Goal: Information Seeking & Learning: Learn about a topic

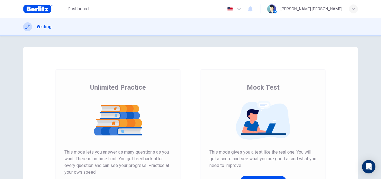
click at [76, 1] on div "Dashboard English ** ​ ARTUR DE LIMA DALMASSO" at bounding box center [190, 9] width 335 height 18
click at [80, 9] on span "Dashboard" at bounding box center [78, 9] width 21 height 7
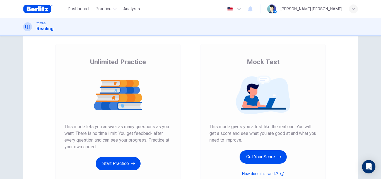
scroll to position [26, 0]
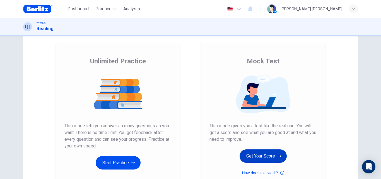
click at [279, 158] on icon "button" at bounding box center [279, 156] width 4 height 6
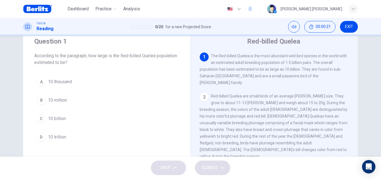
scroll to position [21, 0]
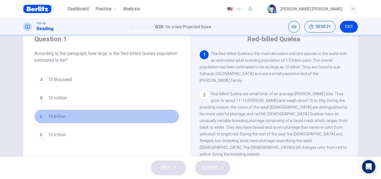
click at [41, 116] on div "C" at bounding box center [41, 116] width 9 height 9
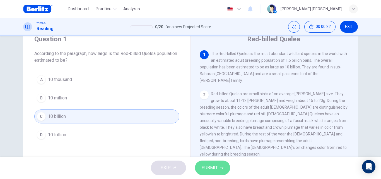
click at [199, 170] on button "SUBMIT" at bounding box center [212, 167] width 35 height 15
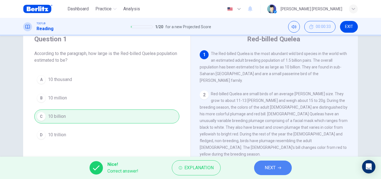
click at [280, 165] on button "NEXT" at bounding box center [273, 167] width 38 height 15
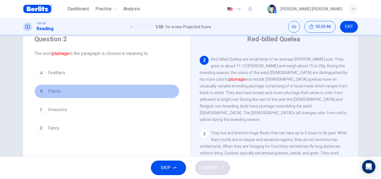
click at [59, 91] on span "Plums" at bounding box center [54, 91] width 13 height 7
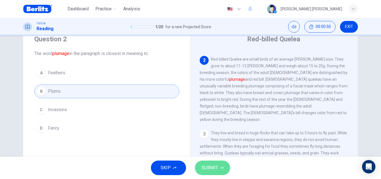
click at [217, 172] on button "SUBMIT" at bounding box center [212, 167] width 35 height 15
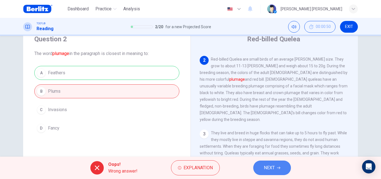
click at [258, 161] on button "NEXT" at bounding box center [272, 167] width 38 height 15
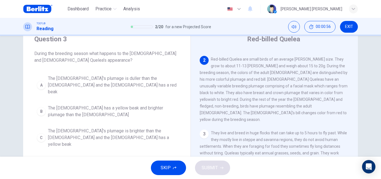
click at [258, 161] on div "SKIP SUBMIT" at bounding box center [190, 168] width 381 height 22
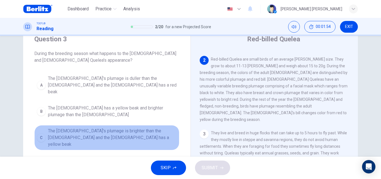
click at [128, 128] on span "The [DEMOGRAPHIC_DATA]'s plumage is brighter than the [DEMOGRAPHIC_DATA] and th…" at bounding box center [112, 138] width 129 height 20
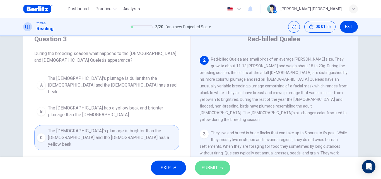
click at [209, 172] on button "SUBMIT" at bounding box center [212, 167] width 35 height 15
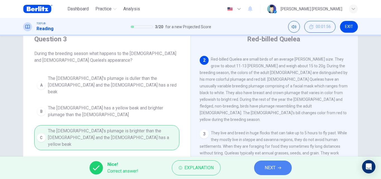
click at [265, 172] on button "NEXT" at bounding box center [273, 167] width 38 height 15
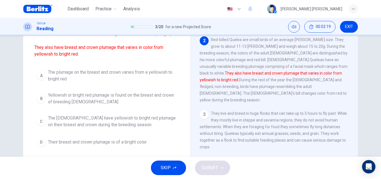
scroll to position [39, 0]
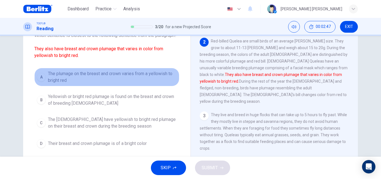
click at [139, 79] on span "The plumage on the breast and crown varies from a yellowish to bright red" at bounding box center [112, 76] width 129 height 13
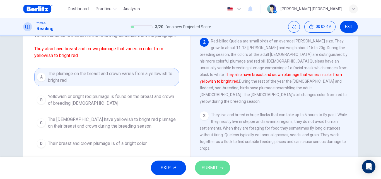
click at [211, 174] on button "SUBMIT" at bounding box center [212, 167] width 35 height 15
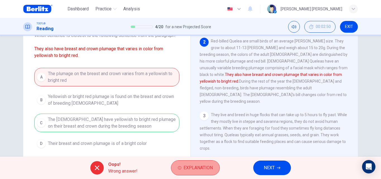
click at [181, 167] on icon "button" at bounding box center [179, 167] width 3 height 3
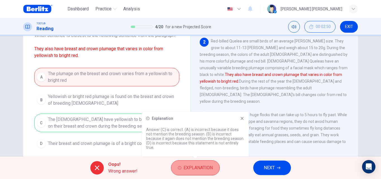
click at [181, 167] on icon "button" at bounding box center [179, 167] width 3 height 3
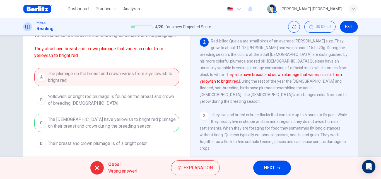
click at [276, 165] on button "NEXT" at bounding box center [272, 167] width 38 height 15
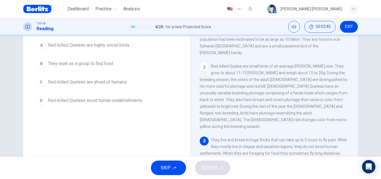
scroll to position [47, 0]
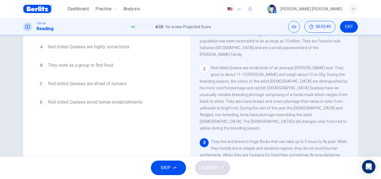
click at [138, 64] on button "B They work as a group to find food" at bounding box center [106, 65] width 145 height 14
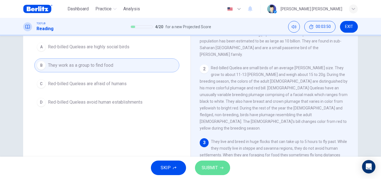
click at [211, 171] on span "SUBMIT" at bounding box center [210, 168] width 16 height 8
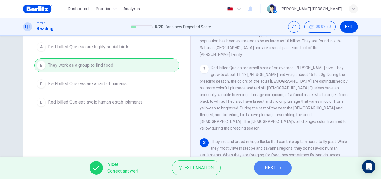
click at [270, 162] on button "NEXT" at bounding box center [273, 167] width 38 height 15
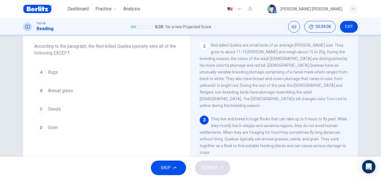
scroll to position [29, 0]
click at [116, 71] on button "A Bugs" at bounding box center [106, 72] width 145 height 14
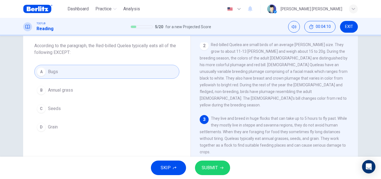
click at [215, 168] on span "SUBMIT" at bounding box center [210, 168] width 16 height 8
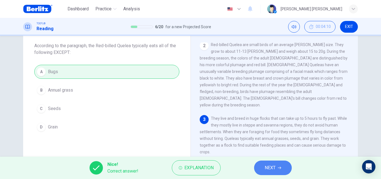
click at [278, 167] on icon "button" at bounding box center [279, 167] width 3 height 3
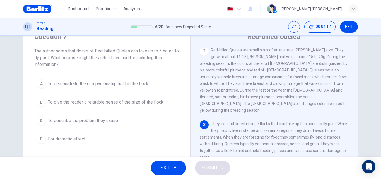
scroll to position [22, 0]
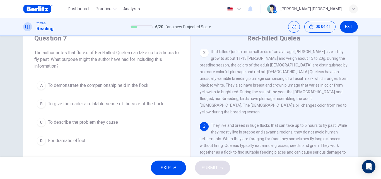
click at [149, 101] on span "To give the reader a relatable sense of the size of the flock" at bounding box center [106, 103] width 116 height 7
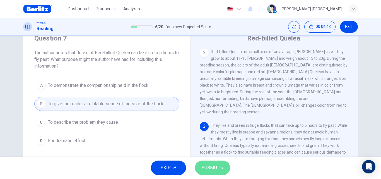
click at [211, 166] on span "SUBMIT" at bounding box center [210, 168] width 16 height 8
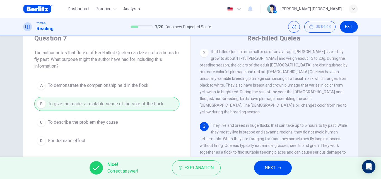
click at [281, 172] on button "NEXT" at bounding box center [273, 167] width 38 height 15
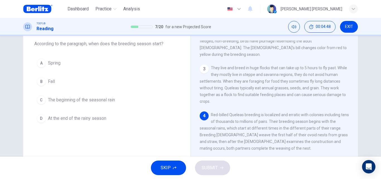
scroll to position [32, 0]
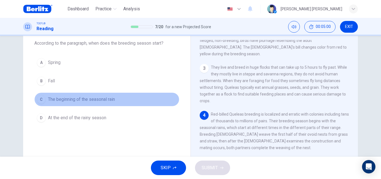
click at [104, 101] on span "The beginning of the seasonal rain" at bounding box center [81, 99] width 67 height 7
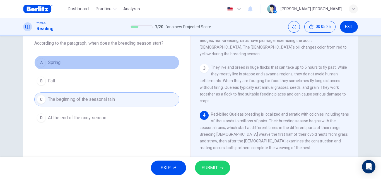
click at [94, 68] on button "A Spring" at bounding box center [106, 63] width 145 height 14
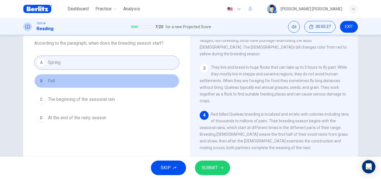
click at [90, 86] on button "B Fall" at bounding box center [106, 81] width 145 height 14
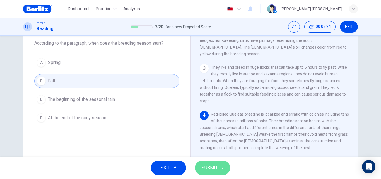
click at [222, 161] on button "SUBMIT" at bounding box center [212, 167] width 35 height 15
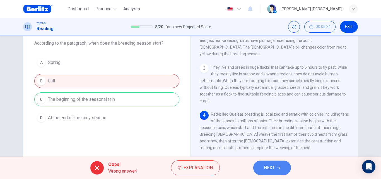
click at [275, 172] on button "NEXT" at bounding box center [272, 167] width 38 height 15
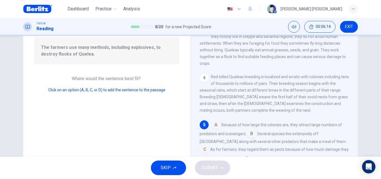
scroll to position [60, 0]
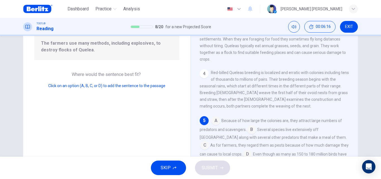
click at [209, 141] on input at bounding box center [204, 145] width 9 height 9
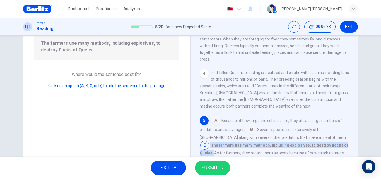
click at [209, 141] on input at bounding box center [204, 145] width 9 height 9
click at [215, 117] on input at bounding box center [215, 121] width 9 height 9
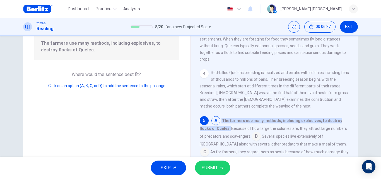
click at [214, 171] on span "SUBMIT" at bounding box center [210, 168] width 16 height 8
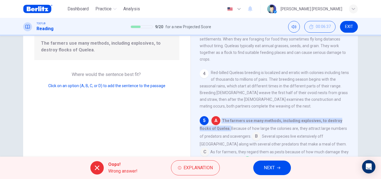
scroll to position [95, 0]
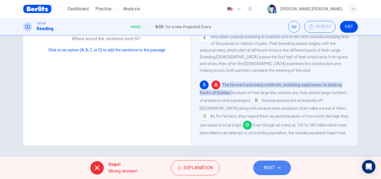
click at [267, 170] on span "NEXT" at bounding box center [269, 168] width 11 height 8
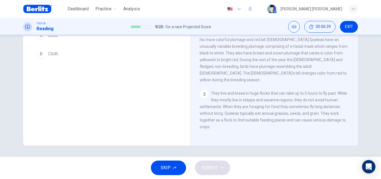
click at [355, 52] on div "Red-billed Quelea 1 The Red-billed Quelea is the most abundant wild bird specie…" at bounding box center [274, 48] width 167 height 194
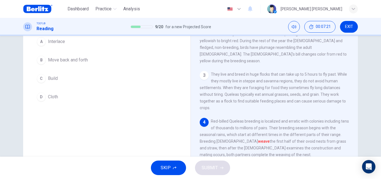
scroll to position [51, 0]
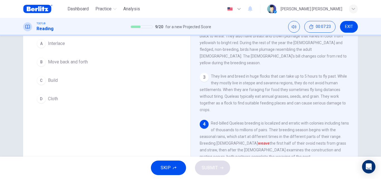
click at [93, 64] on button "B Move back and forth" at bounding box center [106, 62] width 145 height 14
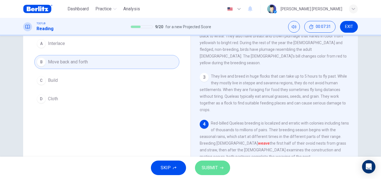
click at [222, 168] on icon "button" at bounding box center [221, 167] width 3 height 3
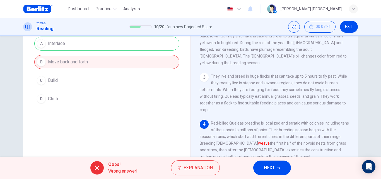
click at [199, 158] on div "Oops! Wrong answer! Explanation NEXT" at bounding box center [190, 168] width 381 height 22
click at [201, 165] on span "Explanation" at bounding box center [198, 168] width 29 height 8
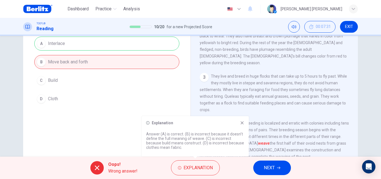
click at [240, 121] on icon at bounding box center [242, 123] width 4 height 4
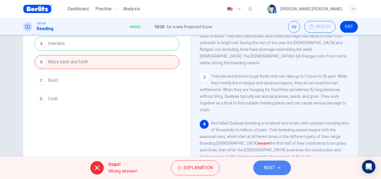
click at [273, 169] on span "NEXT" at bounding box center [269, 168] width 11 height 8
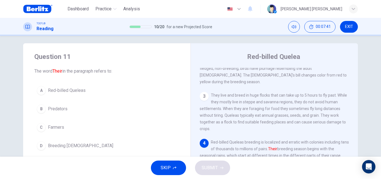
scroll to position [0, 0]
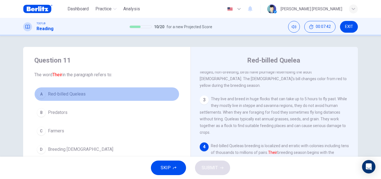
click at [77, 89] on button "A Red-billed Queleas" at bounding box center [106, 94] width 145 height 14
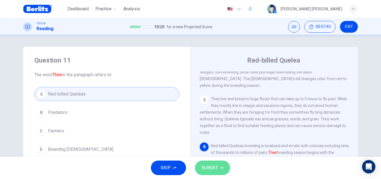
click at [225, 170] on button "SUBMIT" at bounding box center [212, 167] width 35 height 15
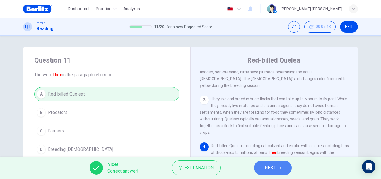
click at [272, 164] on span "NEXT" at bounding box center [270, 168] width 11 height 8
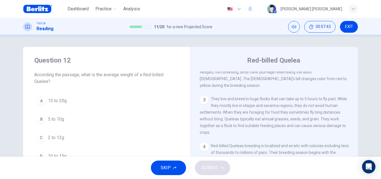
scroll to position [35, 0]
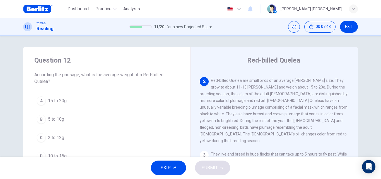
click at [66, 94] on button "A 15 to 20g" at bounding box center [106, 101] width 145 height 14
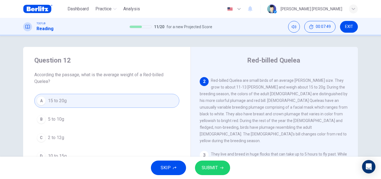
click at [207, 176] on div "SKIP SUBMIT" at bounding box center [190, 168] width 381 height 22
click at [211, 171] on span "SUBMIT" at bounding box center [210, 168] width 16 height 8
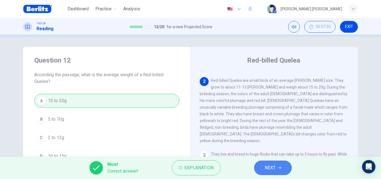
click at [279, 166] on icon "button" at bounding box center [279, 167] width 3 height 3
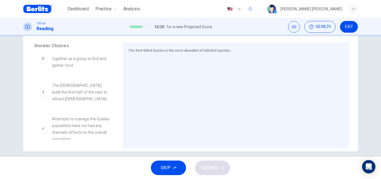
scroll to position [104, 0]
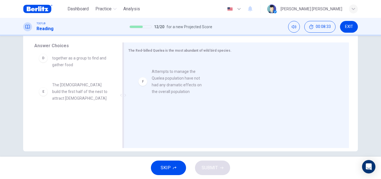
drag, startPoint x: 84, startPoint y: 125, endPoint x: 183, endPoint y: 73, distance: 112.3
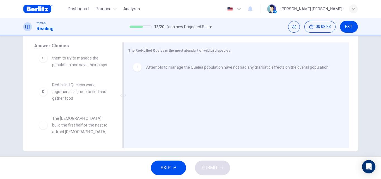
scroll to position [64, 0]
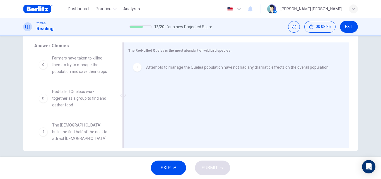
click at [120, 108] on div at bounding box center [123, 94] width 7 height 105
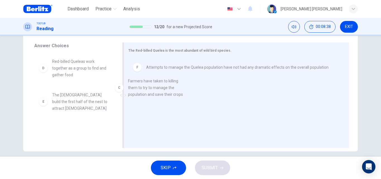
drag, startPoint x: 77, startPoint y: 66, endPoint x: 168, endPoint y: 104, distance: 98.7
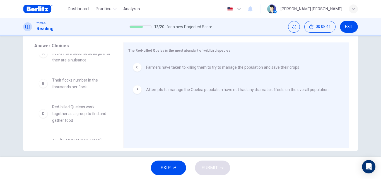
scroll to position [0, 0]
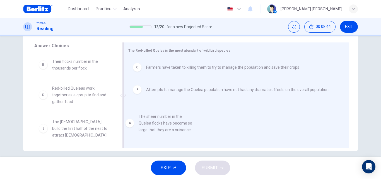
drag, startPoint x: 68, startPoint y: 64, endPoint x: 160, endPoint y: 123, distance: 109.1
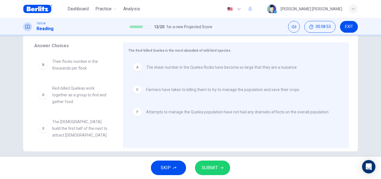
click at [210, 173] on button "SUBMIT" at bounding box center [212, 167] width 35 height 15
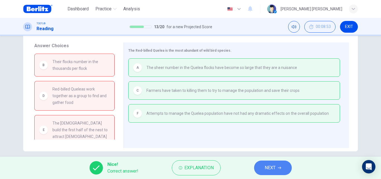
click at [269, 169] on span "NEXT" at bounding box center [270, 168] width 11 height 8
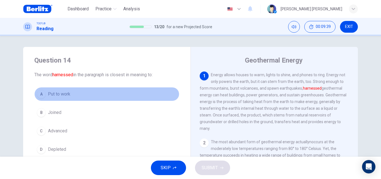
click at [59, 99] on button "A Put to work" at bounding box center [106, 94] width 145 height 14
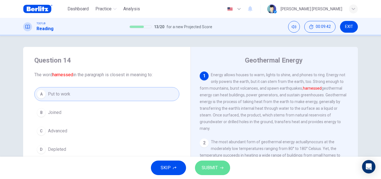
click at [210, 165] on span "SUBMIT" at bounding box center [210, 168] width 16 height 8
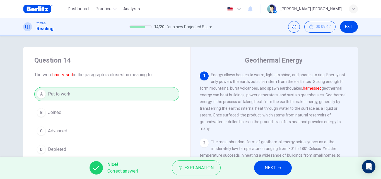
click at [285, 163] on button "NEXT" at bounding box center [273, 167] width 38 height 15
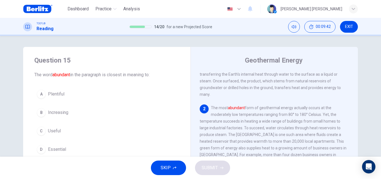
scroll to position [35, 0]
click at [67, 120] on div "A Plentiful B Increasing C Useful D Essential" at bounding box center [106, 121] width 145 height 69
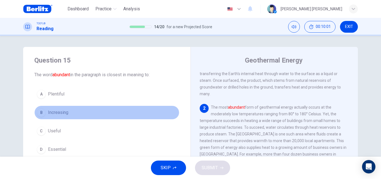
click at [68, 114] on button "B Increasing" at bounding box center [106, 112] width 145 height 14
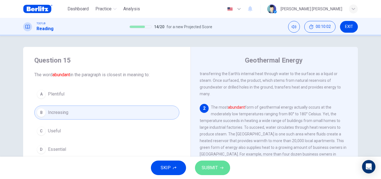
click at [217, 163] on button "SUBMIT" at bounding box center [212, 167] width 35 height 15
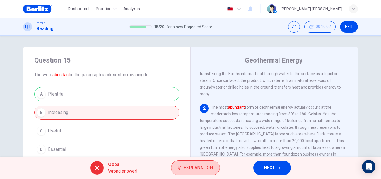
click at [203, 170] on span "Explanation" at bounding box center [198, 168] width 29 height 8
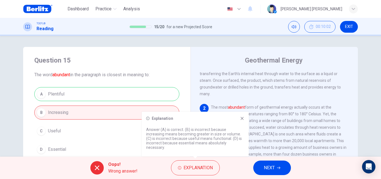
click at [240, 121] on div "Explanation Answer (A) is correct. (B) is incorrect because increasing means be…" at bounding box center [195, 134] width 107 height 45
click at [243, 118] on icon at bounding box center [242, 118] width 3 height 3
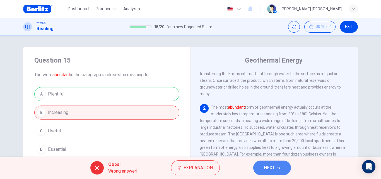
click at [275, 171] on span "NEXT" at bounding box center [269, 168] width 11 height 8
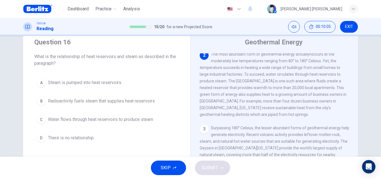
scroll to position [19, 0]
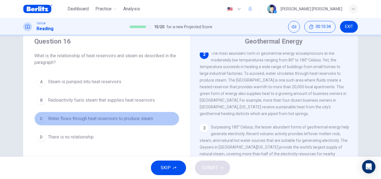
click at [122, 123] on button "C Water flows through heat reservoirs to produce steam" at bounding box center [106, 119] width 145 height 14
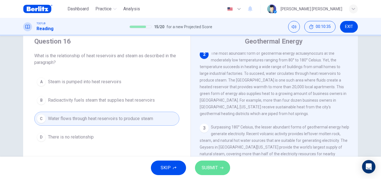
click at [227, 166] on button "SUBMIT" at bounding box center [212, 167] width 35 height 15
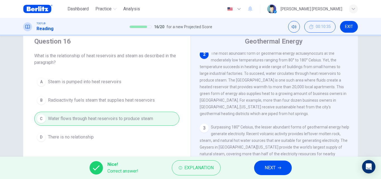
click at [289, 167] on button "NEXT" at bounding box center [273, 167] width 38 height 15
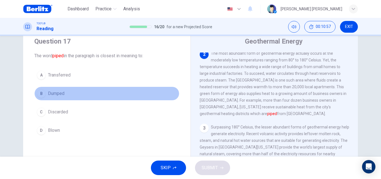
click at [74, 87] on button "B Dumped" at bounding box center [106, 93] width 145 height 14
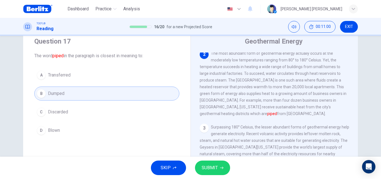
click at [64, 78] on span "Transferred" at bounding box center [59, 75] width 23 height 7
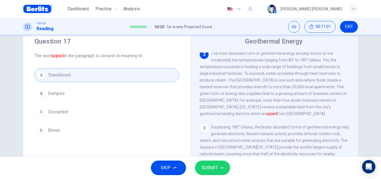
click at [67, 120] on div "A Transferred B Dumped C Discarded D Blown" at bounding box center [106, 102] width 145 height 69
click at [218, 164] on button "SUBMIT" at bounding box center [212, 167] width 35 height 15
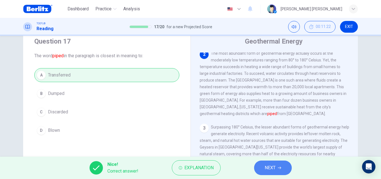
click at [284, 167] on button "NEXT" at bounding box center [273, 167] width 38 height 15
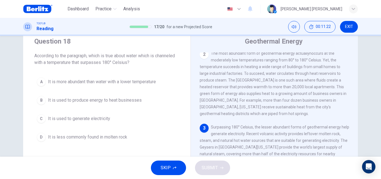
scroll to position [104, 0]
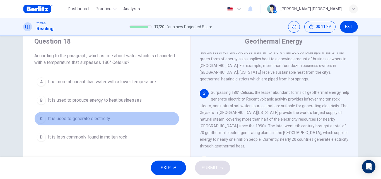
click at [100, 119] on span "It is used to generate electricity" at bounding box center [79, 118] width 62 height 7
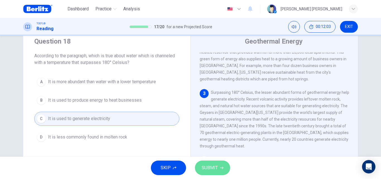
click at [213, 169] on span "SUBMIT" at bounding box center [210, 168] width 16 height 8
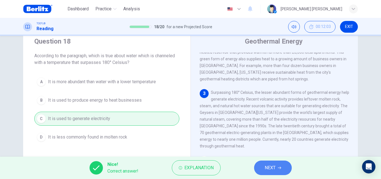
click at [282, 170] on button "NEXT" at bounding box center [273, 167] width 38 height 15
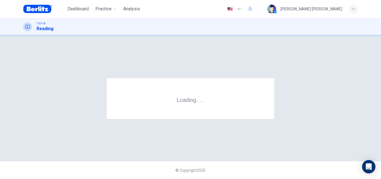
scroll to position [0, 0]
